Goal: Find contact information

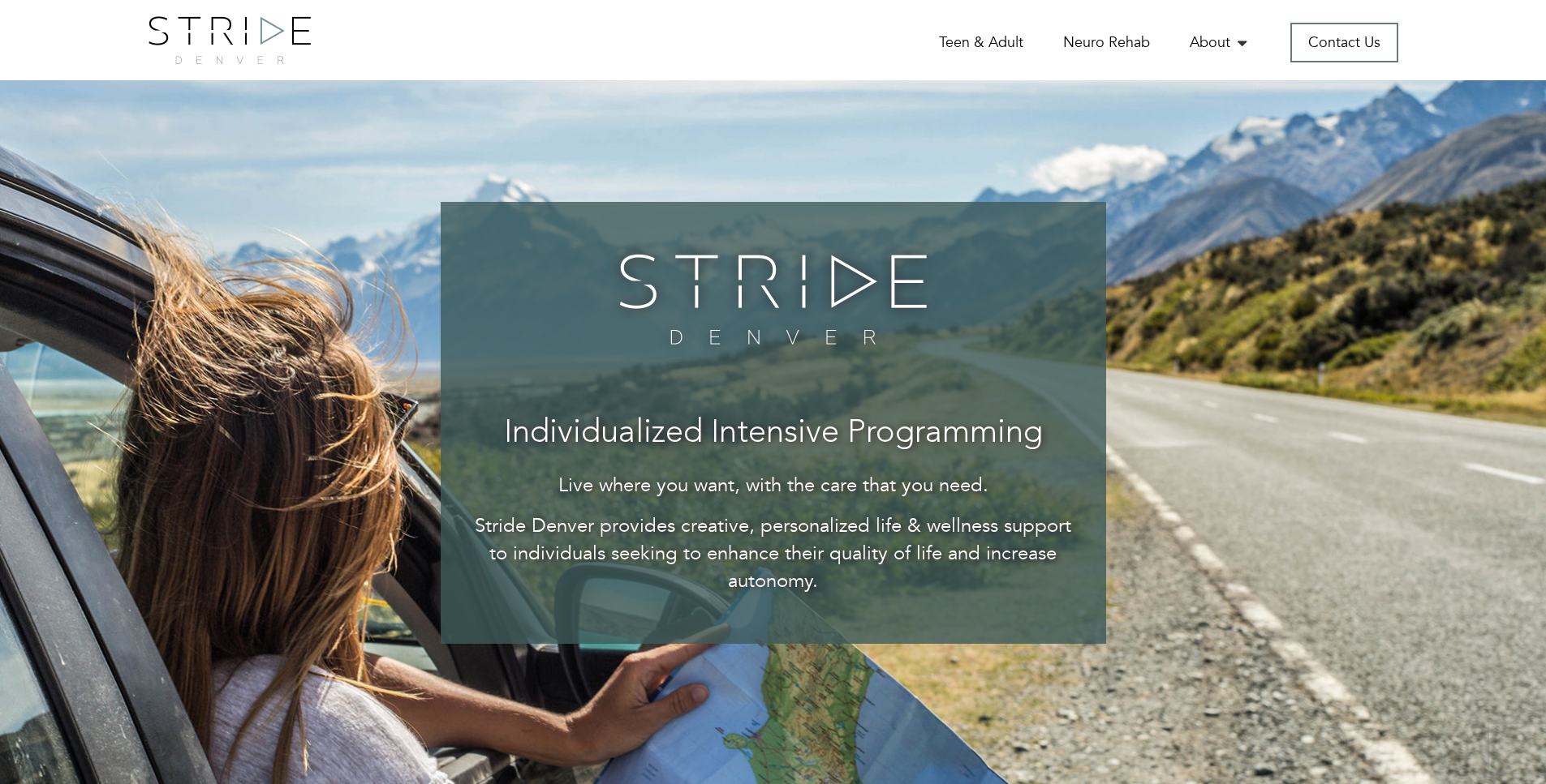
click at [0, 0] on link "Our Team" at bounding box center [0, 0] width 0 height 0
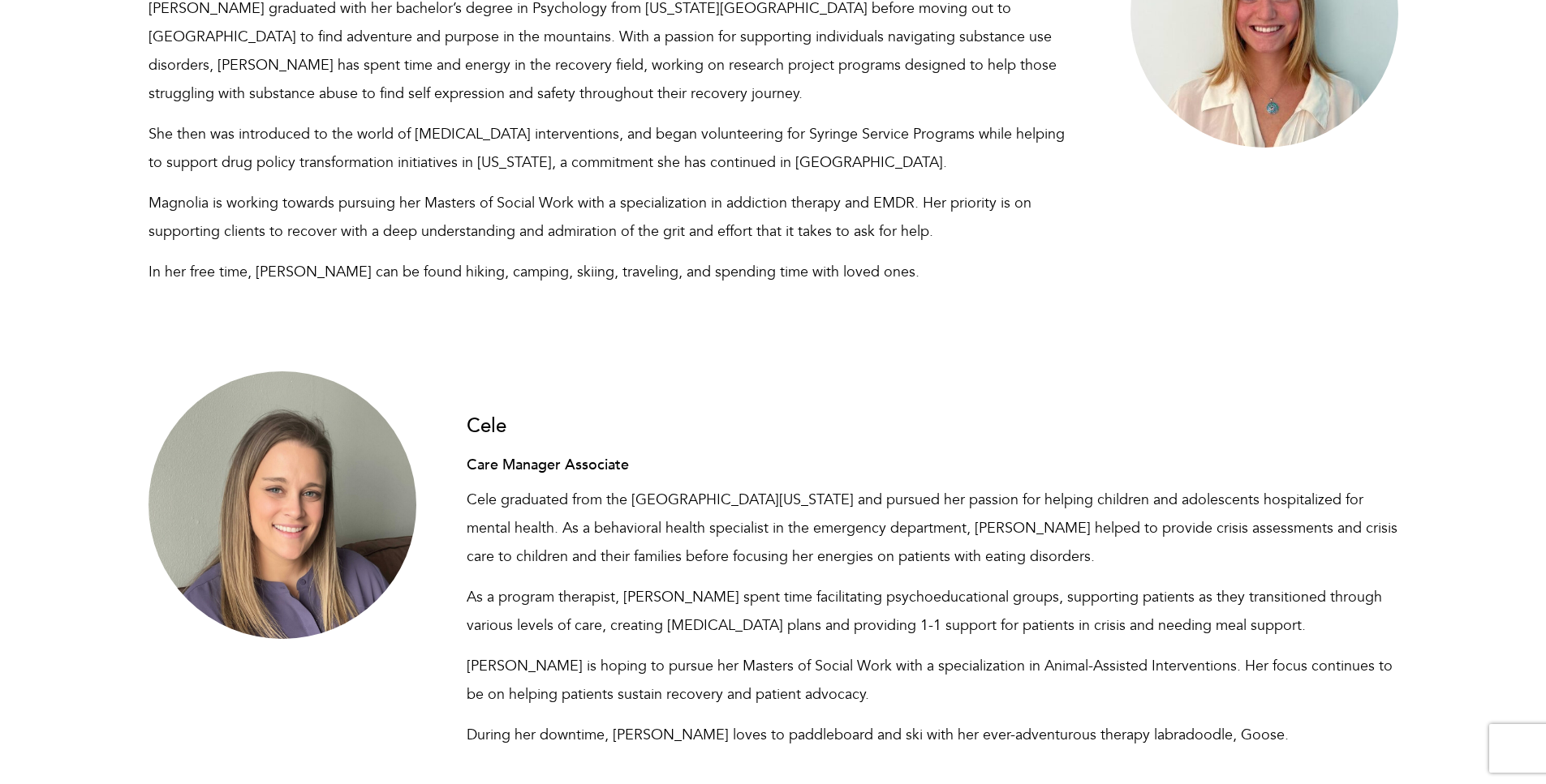
scroll to position [11094, 0]
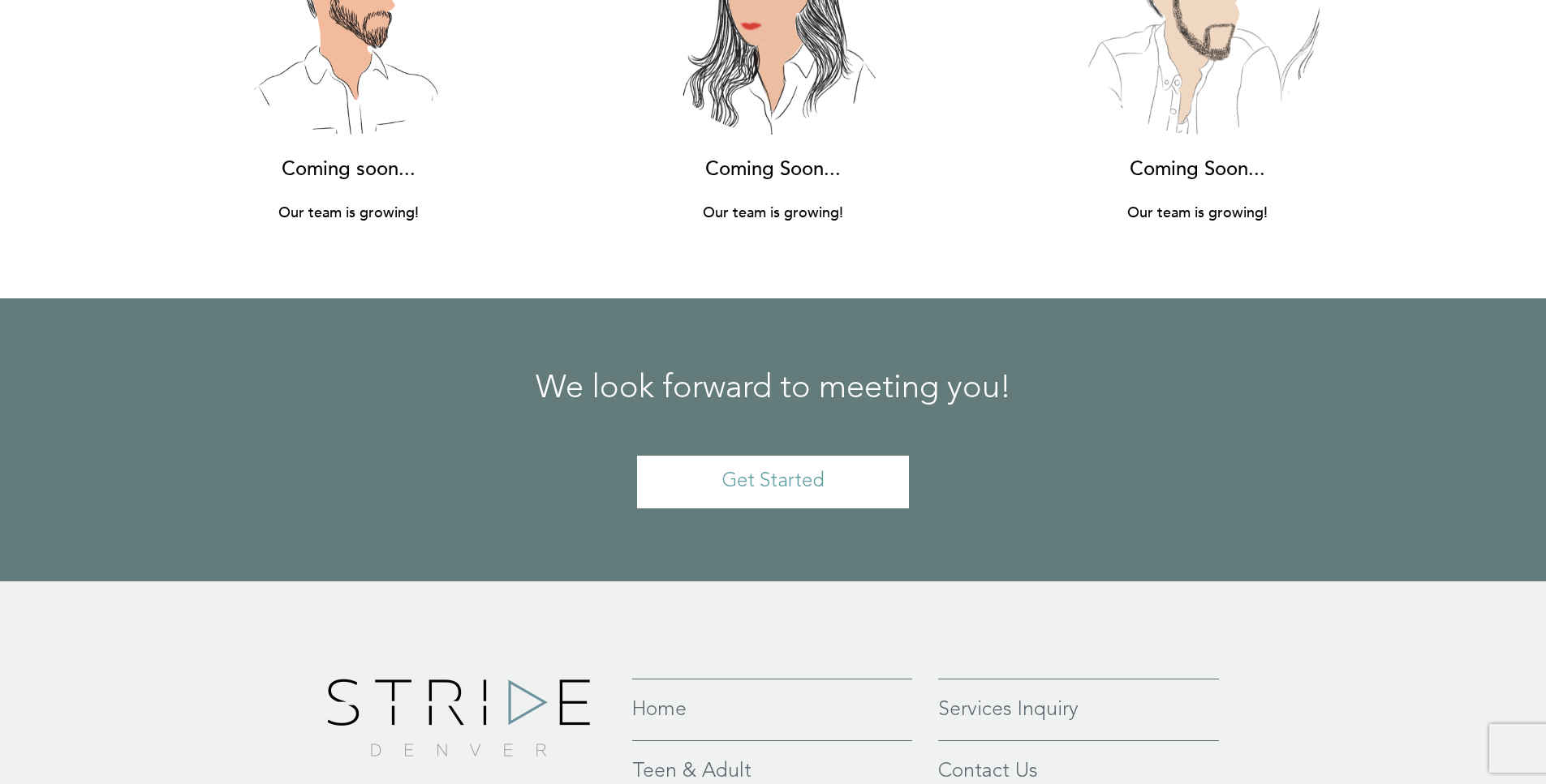
copy div "[EMAIL_ADDRESS][DOMAIN_NAME]"
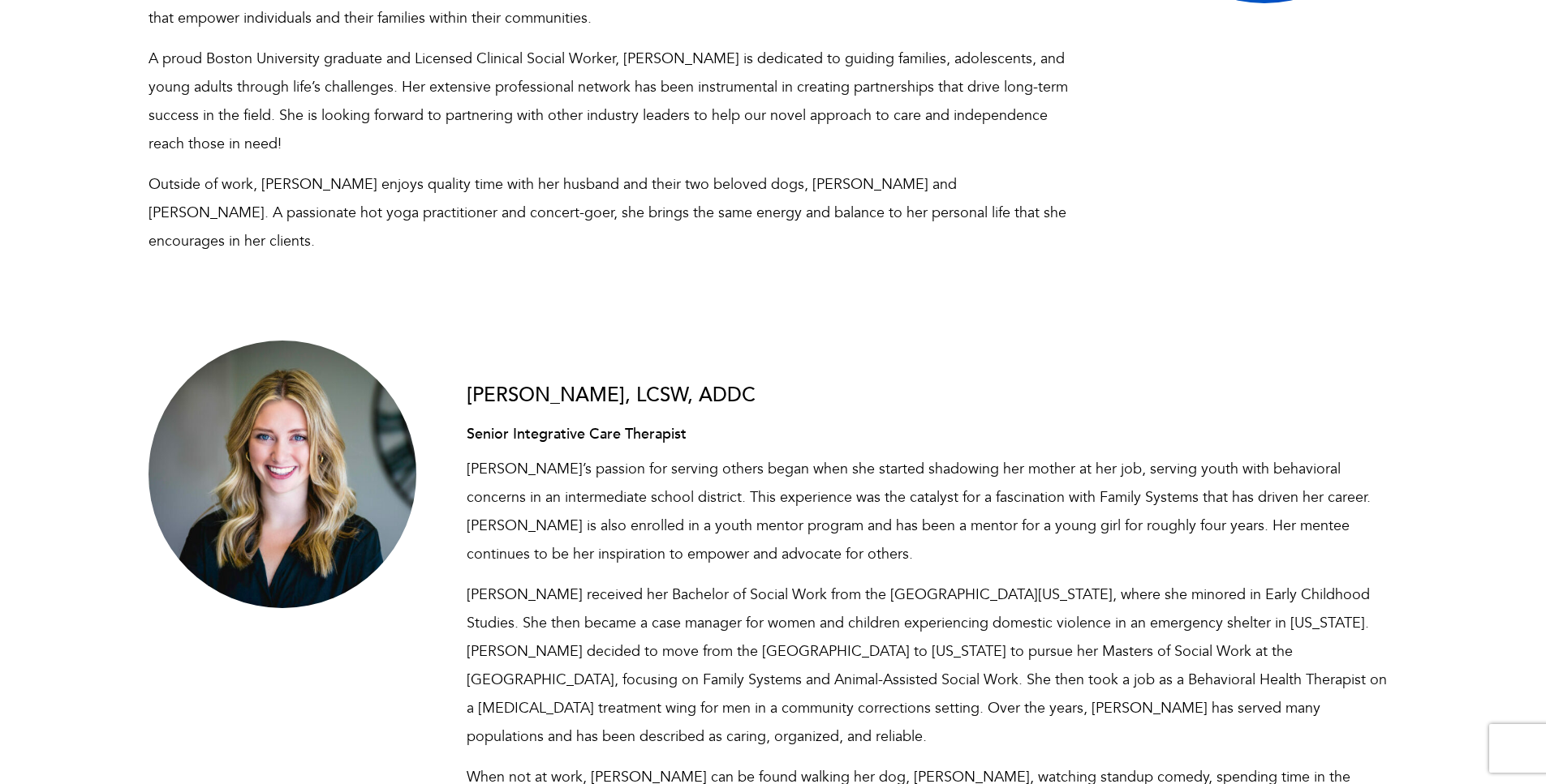
scroll to position [2841, 0]
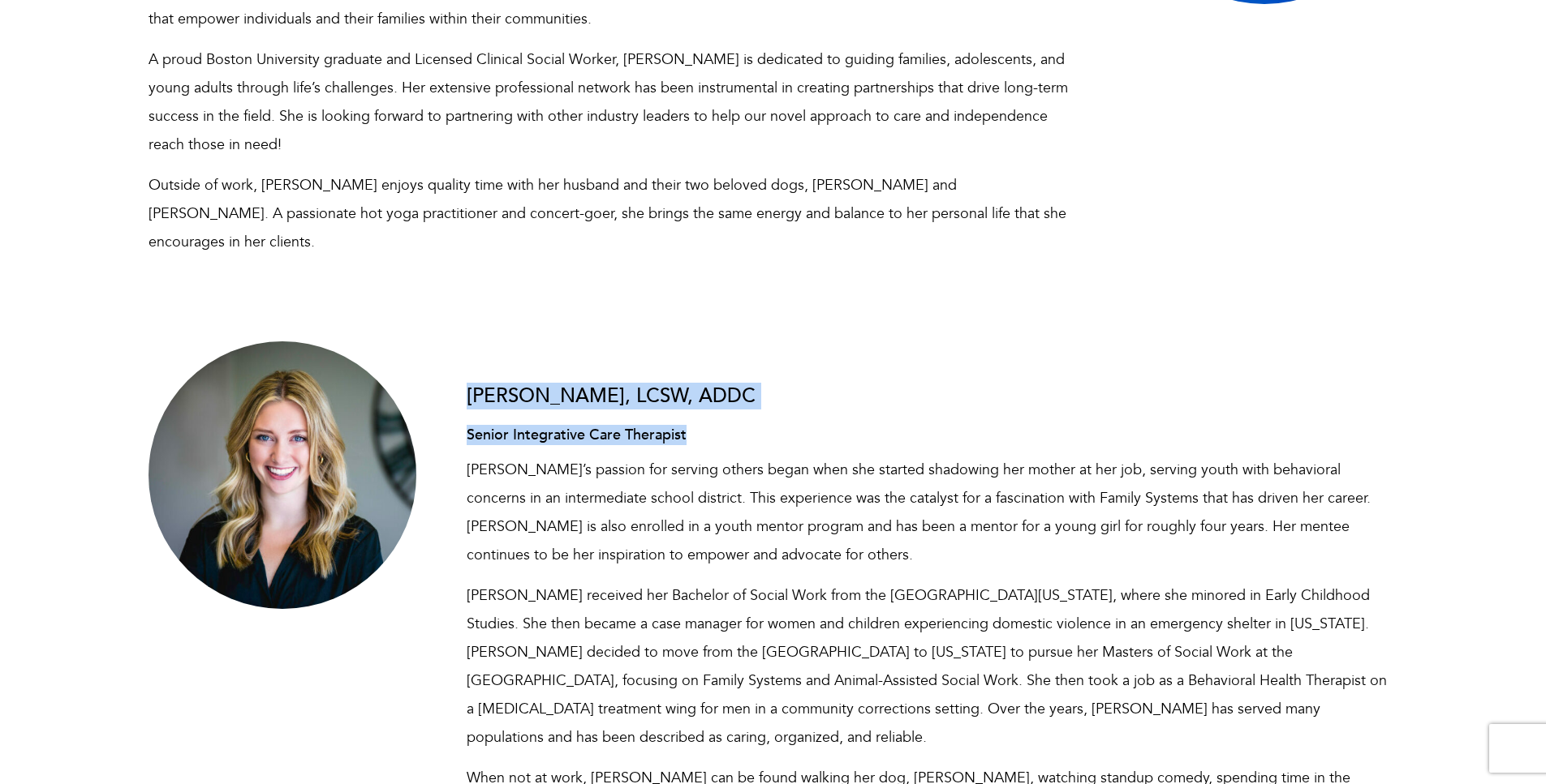
drag, startPoint x: 465, startPoint y: 331, endPoint x: 696, endPoint y: 373, distance: 234.8
click at [696, 373] on div "[PERSON_NAME], LCSW, ADDC Senior Integrative Care Therapist [PERSON_NAME]’s pas…" at bounding box center [932, 586] width 956 height 491
copy div "[PERSON_NAME], LCSW, ADDC Senior Integrative Care Therapist"
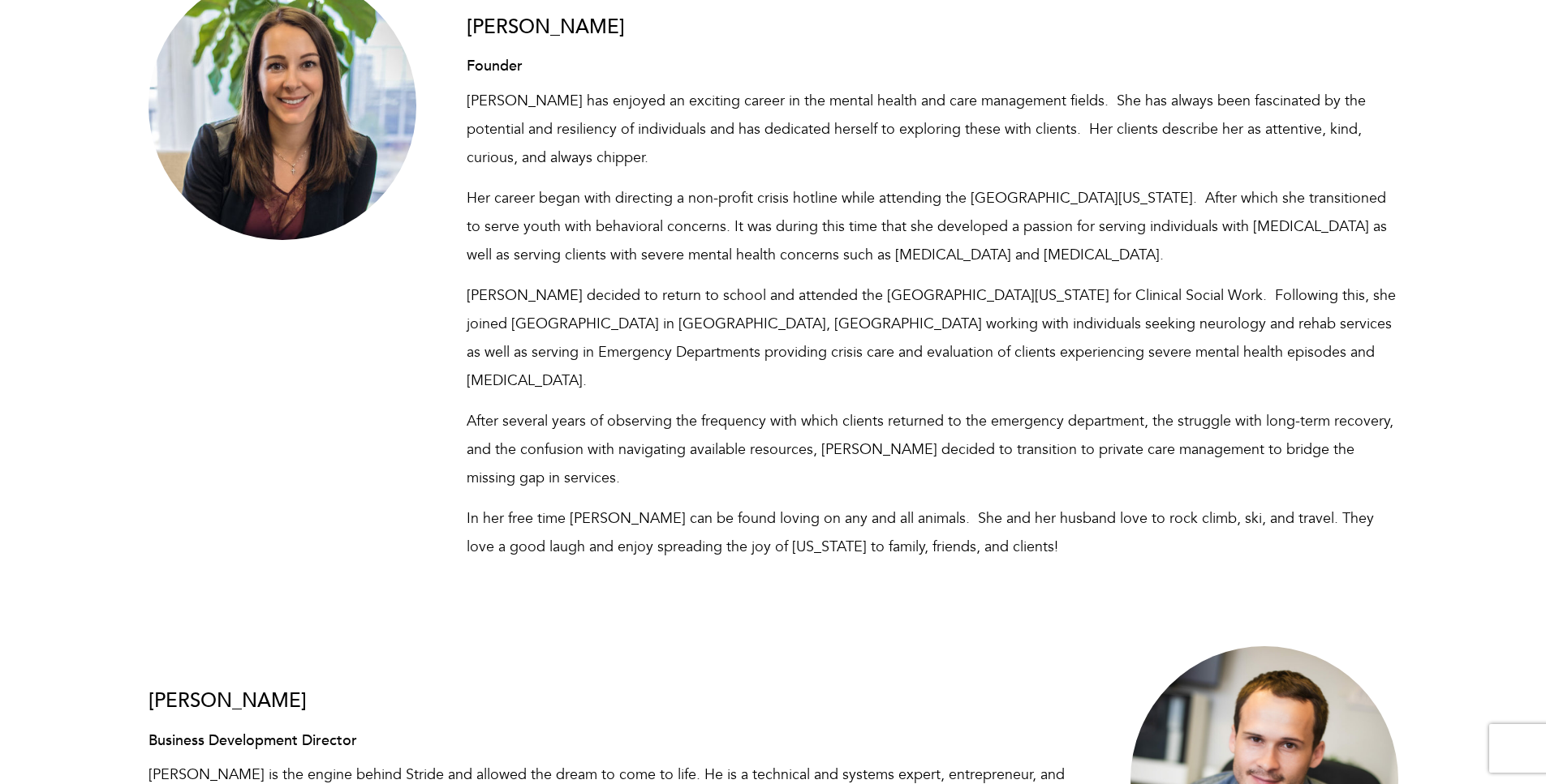
scroll to position [0, 0]
